Goal: Use online tool/utility: Utilize a website feature to perform a specific function

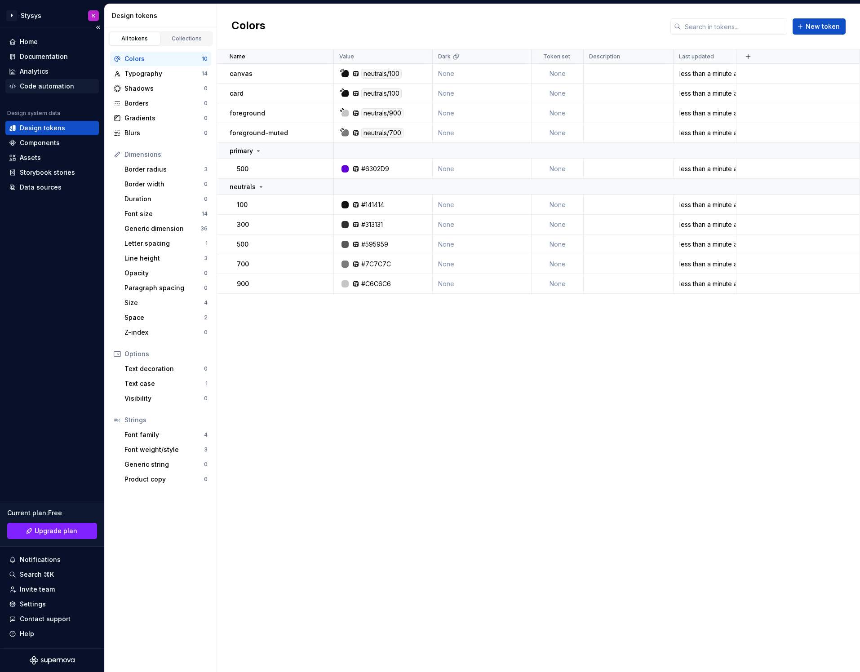
click at [60, 86] on div "Code automation" at bounding box center [47, 86] width 54 height 9
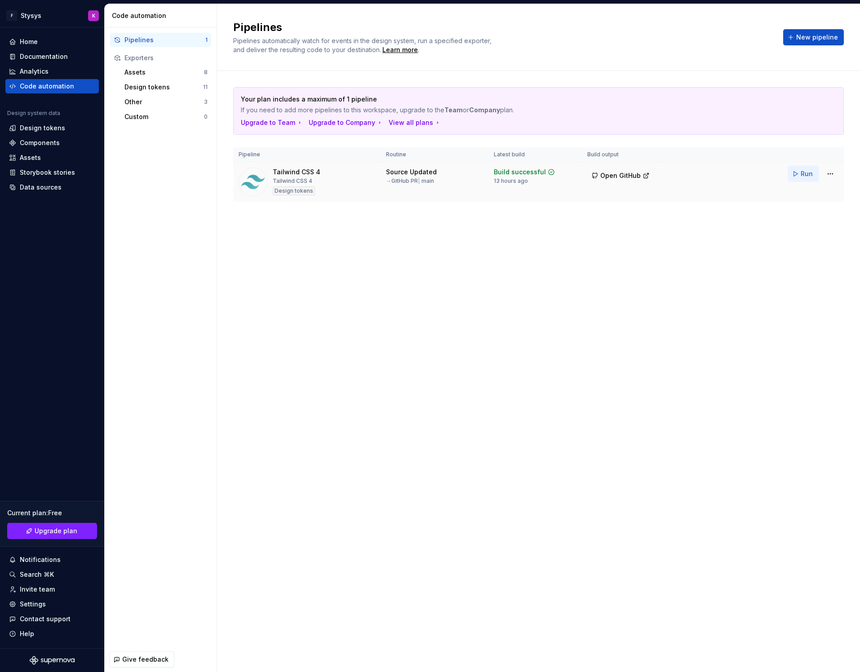
click at [799, 174] on button "Run" at bounding box center [802, 174] width 31 height 16
click at [609, 183] on button "Open GitHub" at bounding box center [620, 176] width 66 height 16
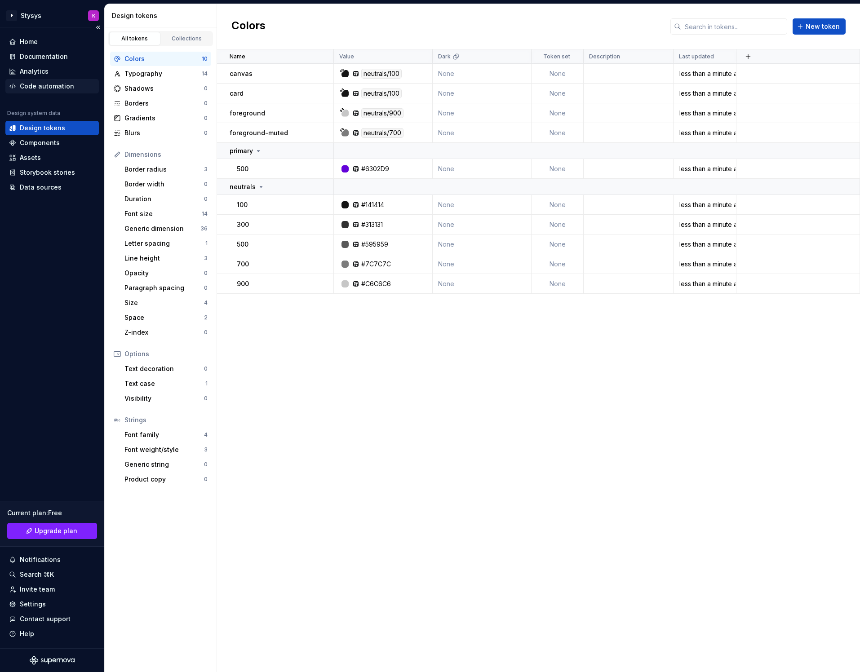
click at [37, 83] on div "Code automation" at bounding box center [47, 86] width 54 height 9
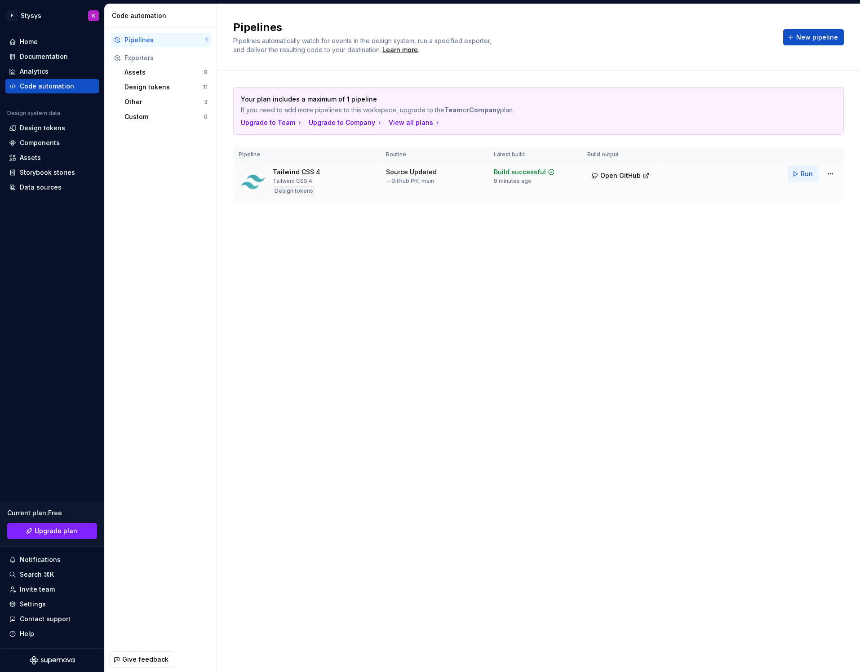
click at [807, 172] on span "Run" at bounding box center [806, 173] width 12 height 9
click at [606, 175] on span "Open GitHub" at bounding box center [620, 175] width 40 height 9
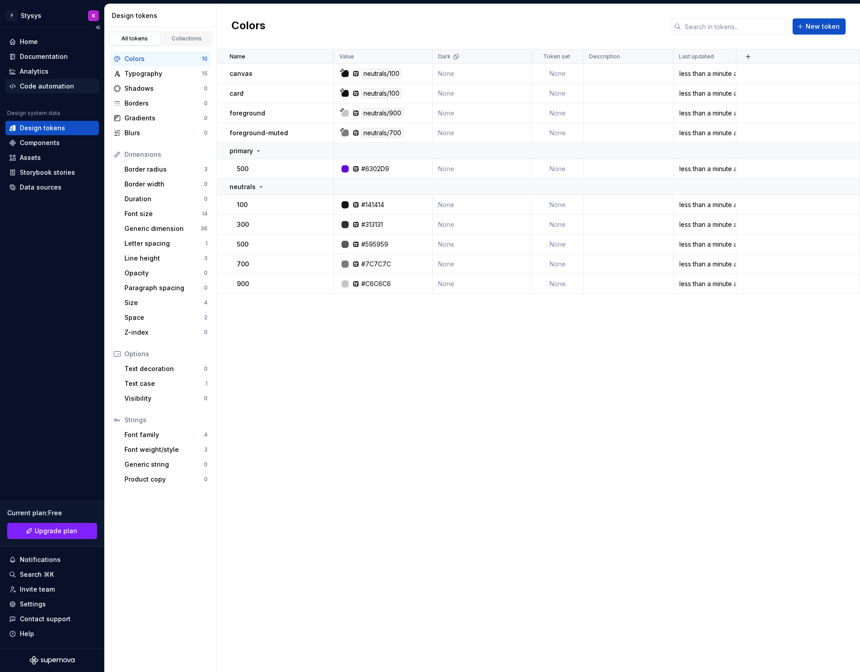
click at [36, 89] on div "Code automation" at bounding box center [47, 86] width 54 height 9
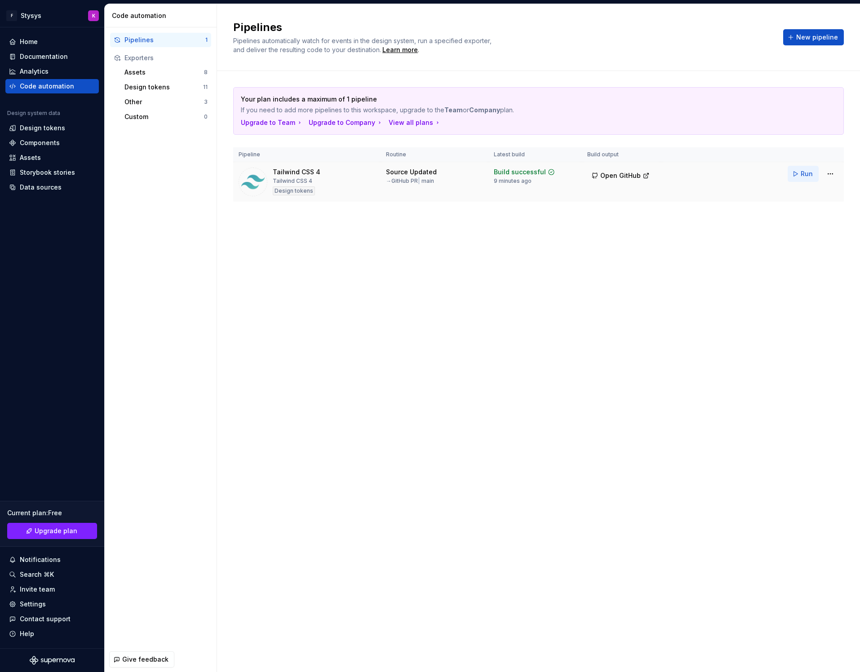
click at [802, 176] on span "Run" at bounding box center [806, 173] width 12 height 9
click at [608, 176] on span "Open GitHub" at bounding box center [620, 175] width 40 height 9
click at [810, 172] on span "Run" at bounding box center [806, 173] width 12 height 9
click at [602, 180] on span "Open GitHub" at bounding box center [620, 175] width 40 height 9
click at [806, 175] on span "Run" at bounding box center [806, 173] width 12 height 9
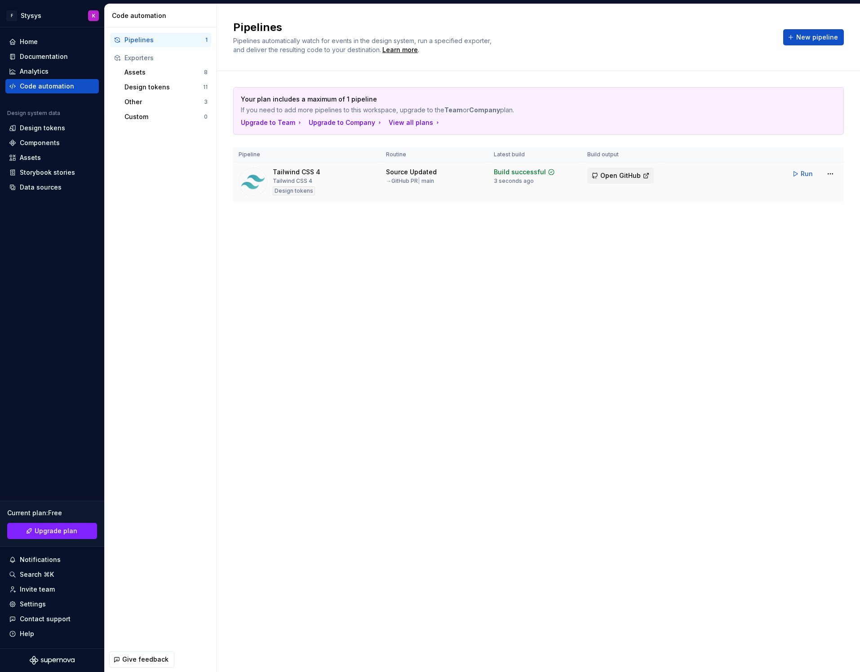
click at [606, 176] on span "Open GitHub" at bounding box center [620, 175] width 40 height 9
click at [797, 176] on button "Run" at bounding box center [802, 174] width 31 height 16
click at [621, 171] on span "Open GitHub" at bounding box center [620, 175] width 40 height 9
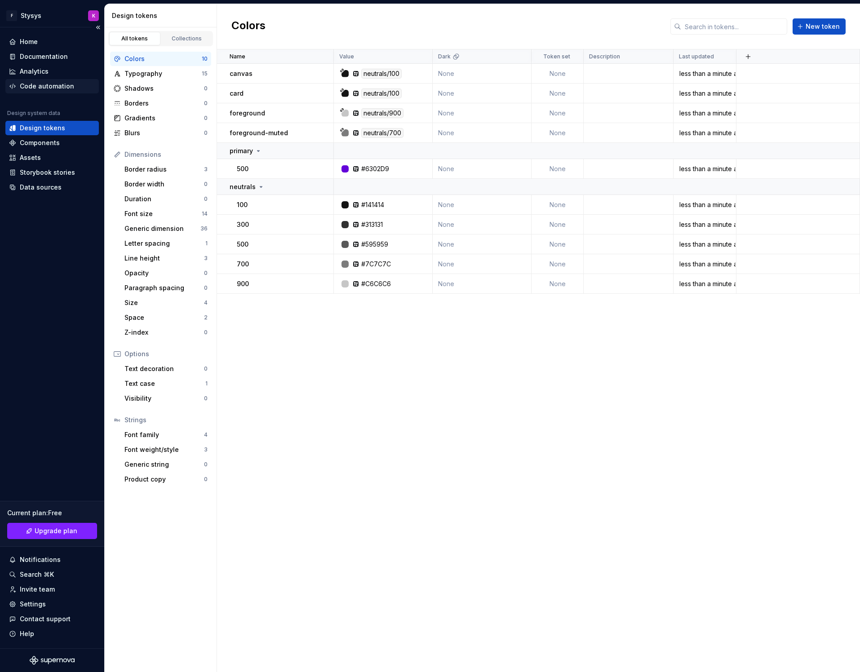
click at [40, 85] on div "Code automation" at bounding box center [47, 86] width 54 height 9
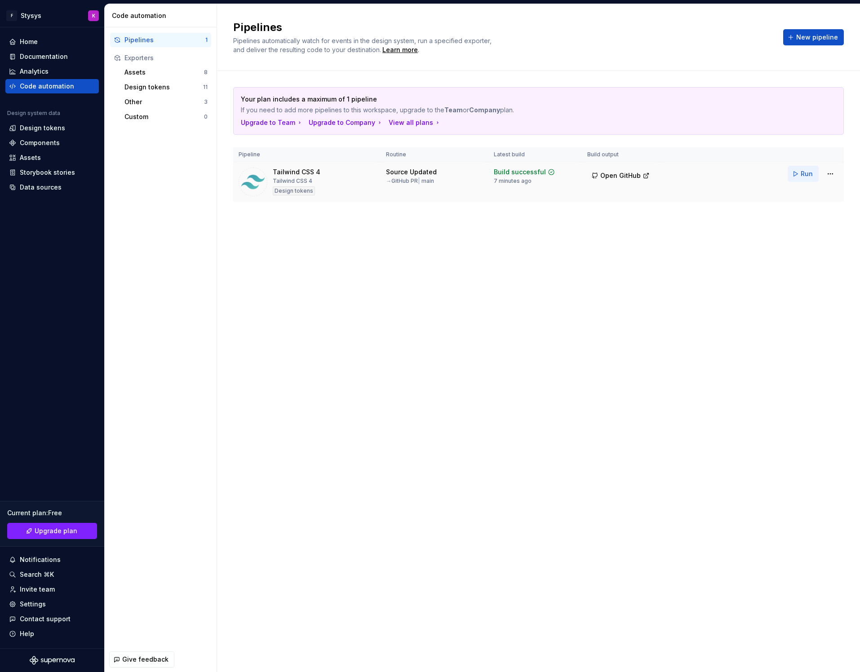
click at [801, 173] on span "Run" at bounding box center [806, 173] width 12 height 9
click at [604, 175] on span "Open GitHub" at bounding box center [620, 175] width 40 height 9
